Goal: Transaction & Acquisition: Purchase product/service

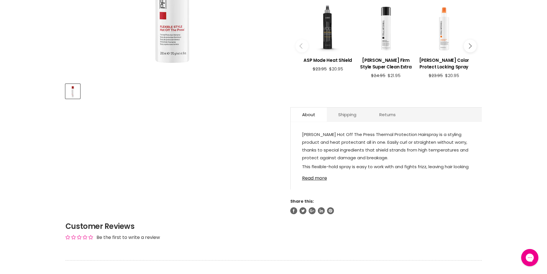
scroll to position [230, 0]
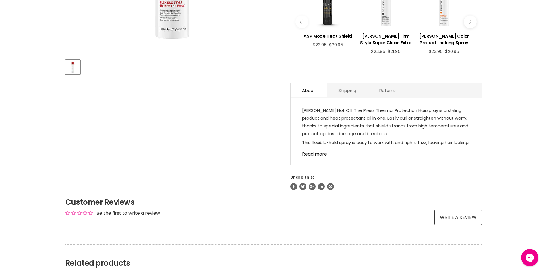
click at [322, 153] on link "Read more" at bounding box center [386, 152] width 168 height 9
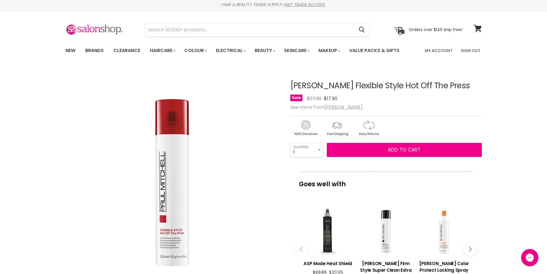
scroll to position [0, 0]
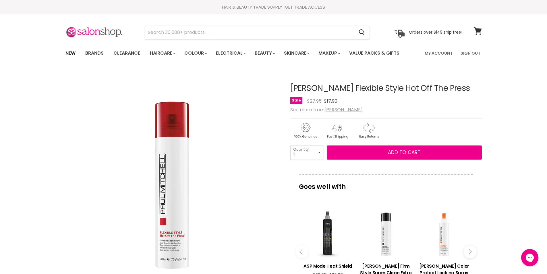
click at [72, 53] on link "New" at bounding box center [70, 53] width 19 height 12
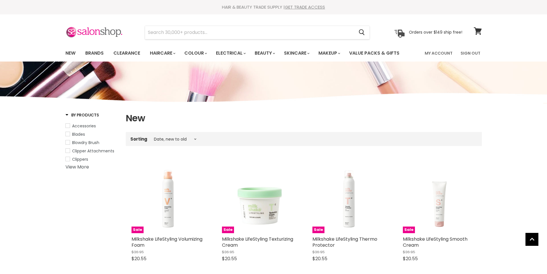
select select "created-descending"
